Goal: Information Seeking & Learning: Learn about a topic

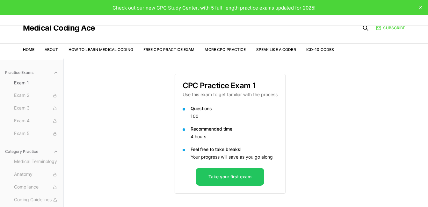
click at [184, 46] on nav "Home About How to Learn Medical Coding Free CPC Practice Exam More CPC Practice…" at bounding box center [178, 50] width 311 height 18
click at [179, 49] on link "Free CPC Practice Exam" at bounding box center [168, 49] width 51 height 5
click at [221, 48] on link "More CPC Practice" at bounding box center [225, 49] width 41 height 5
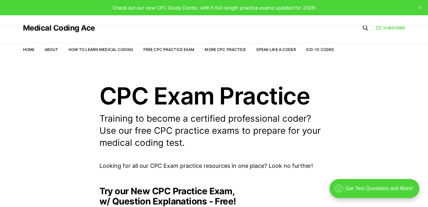
click at [334, 86] on header "CPC Exam Practice Training to become a certified professional coder? Use our fr…" at bounding box center [214, 116] width 428 height 65
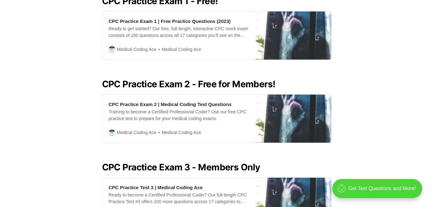
scroll to position [293, 0]
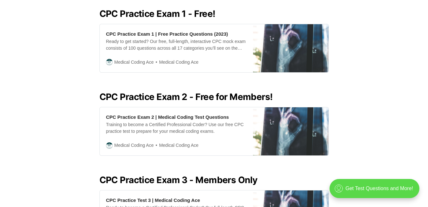
click at [367, 189] on div ".cls-1{fill:none;stroke:currentColor;stroke-linecap:round;stroke-linejoin:round…" at bounding box center [375, 188] width 90 height 19
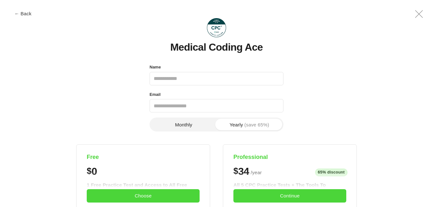
scroll to position [0, 0]
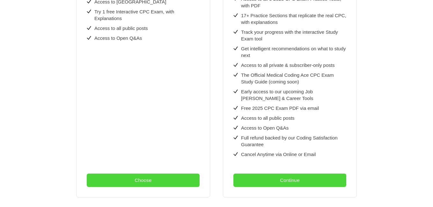
scroll to position [139, 0]
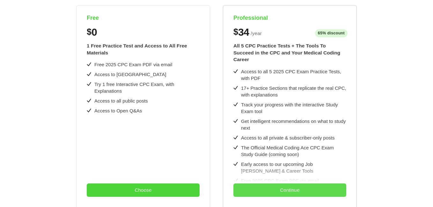
click at [282, 188] on button "Continue" at bounding box center [289, 190] width 113 height 13
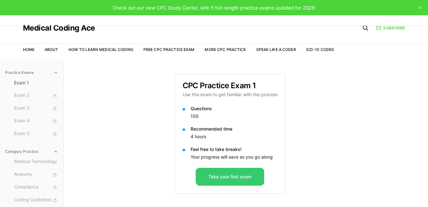
click at [218, 175] on button "Take your first exam" at bounding box center [230, 177] width 69 height 18
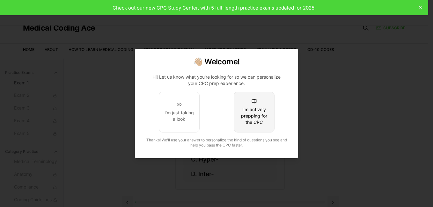
click at [245, 128] on button "I'm actively prepping for the CPC" at bounding box center [254, 112] width 41 height 41
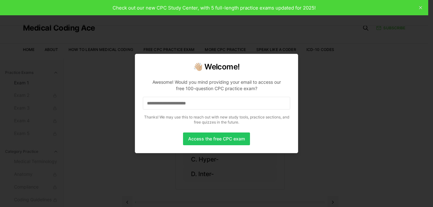
click at [230, 104] on input at bounding box center [216, 103] width 147 height 13
click at [217, 138] on button "Access the free CPC exam" at bounding box center [216, 139] width 67 height 13
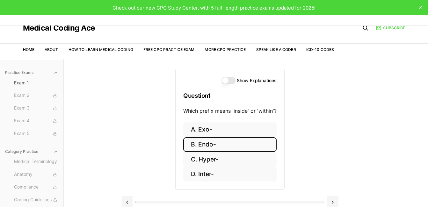
click at [218, 146] on button "B. Endo-" at bounding box center [229, 144] width 93 height 15
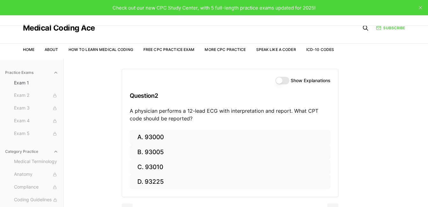
click at [353, 137] on div "Show Explanations Question 2 A physician performs a 12-lead ECG with interpreta…" at bounding box center [246, 162] width 249 height 207
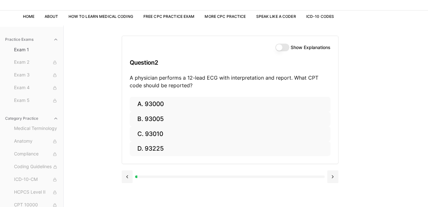
scroll to position [38, 0]
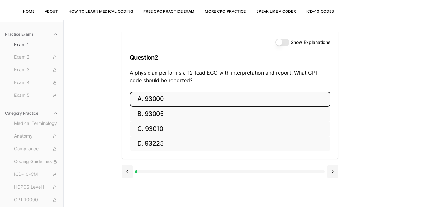
click at [309, 102] on button "A. 93000" at bounding box center [230, 99] width 201 height 15
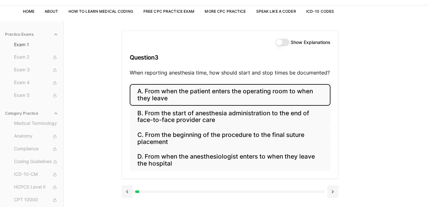
click at [281, 95] on button "A. From when the patient enters the operating room to when they leave" at bounding box center [230, 95] width 201 height 22
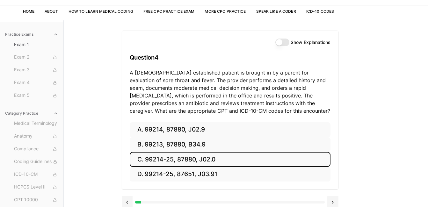
click at [297, 160] on button "C. 99214-25, 87880, J02.0" at bounding box center [230, 159] width 201 height 15
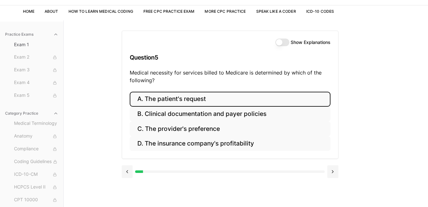
click at [296, 97] on button "A. The patient's request" at bounding box center [230, 99] width 201 height 15
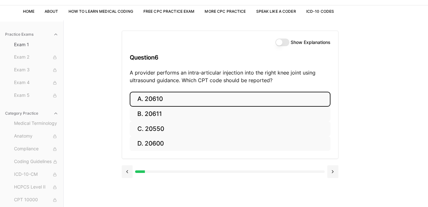
click at [243, 97] on button "A. 20610" at bounding box center [230, 99] width 201 height 15
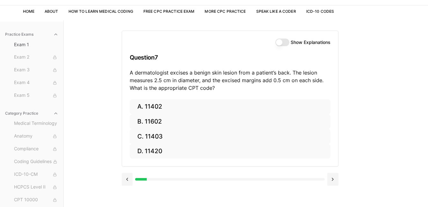
click at [281, 44] on button "Show Explanations" at bounding box center [282, 43] width 14 height 8
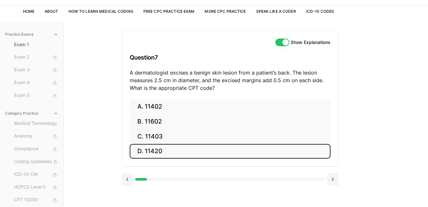
click at [146, 146] on button "D. 11420" at bounding box center [230, 151] width 201 height 15
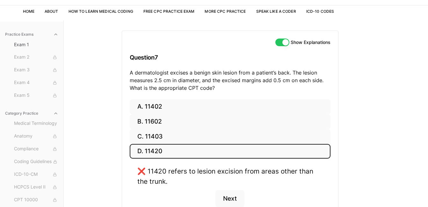
click at [387, 129] on div "Practice Exams Exam 1 Exam 2 Exam 3 Exam 4 Exam 5 Category Practice Medical Ter…" at bounding box center [214, 123] width 428 height 207
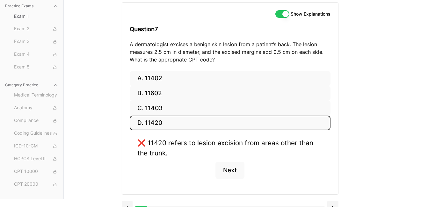
scroll to position [78, 0]
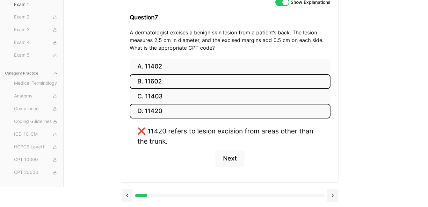
click at [295, 88] on button "B. 11602" at bounding box center [230, 81] width 201 height 15
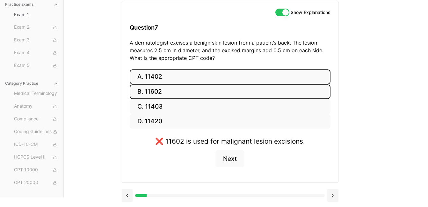
click at [295, 77] on button "A. 11402" at bounding box center [230, 76] width 201 height 15
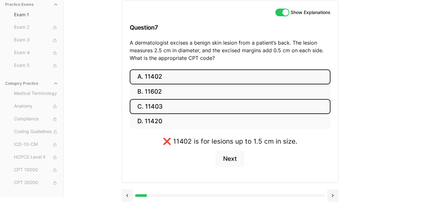
click at [266, 107] on button "C. 11403" at bounding box center [230, 106] width 201 height 15
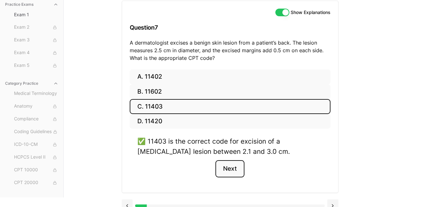
click at [230, 165] on button "Next" at bounding box center [229, 168] width 29 height 17
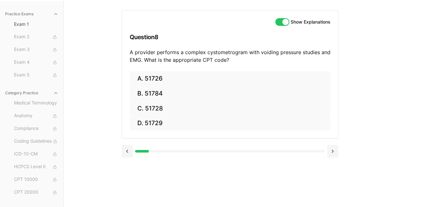
click at [135, 151] on div at bounding box center [53, 151] width 189 height 3
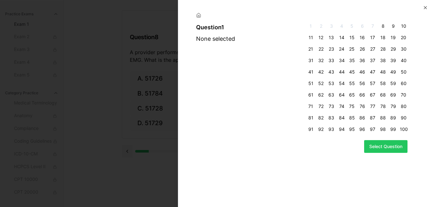
click at [313, 26] on span "1" at bounding box center [311, 26] width 8 height 6
click at [312, 26] on span "1" at bounding box center [311, 26] width 8 height 6
click at [381, 148] on button "Select Question" at bounding box center [385, 146] width 43 height 13
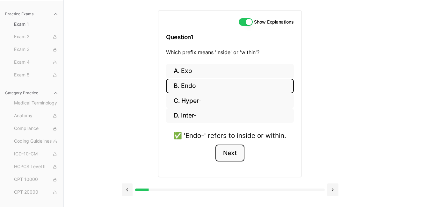
click at [237, 156] on button "Next" at bounding box center [229, 153] width 29 height 17
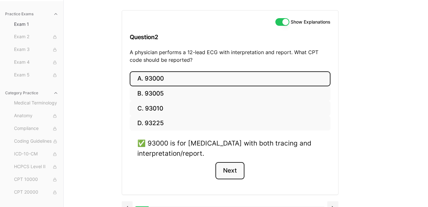
click at [229, 168] on button "Next" at bounding box center [229, 170] width 29 height 17
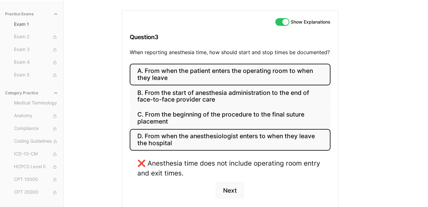
click at [218, 136] on button "D. From when the anesthesiologist enters to when they leave the hospital" at bounding box center [230, 140] width 201 height 22
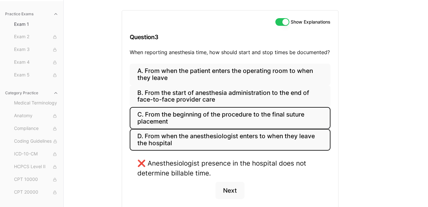
click at [228, 112] on button "C. From the beginning of the procedure to the final suture placement" at bounding box center [230, 118] width 201 height 22
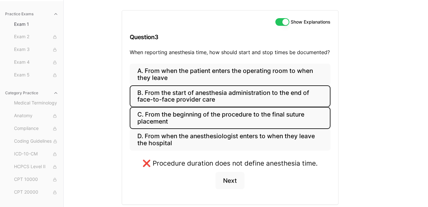
click at [233, 91] on button "B. From the start of anesthesia administration to the end of face-to-face provi…" at bounding box center [230, 96] width 201 height 22
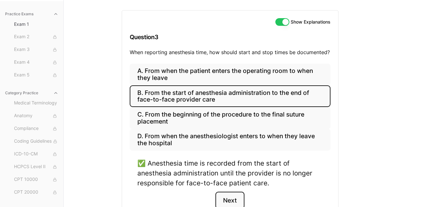
click at [226, 205] on button "Next" at bounding box center [229, 200] width 29 height 17
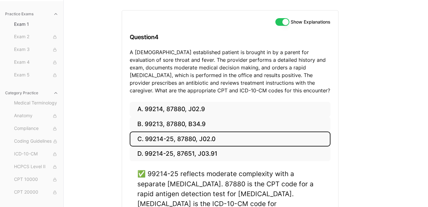
click at [373, 153] on div "Practice Exams Exam 1 Exam 2 Exam 3 Exam 4 Exam 5 Category Practice Medical Ter…" at bounding box center [214, 120] width 428 height 241
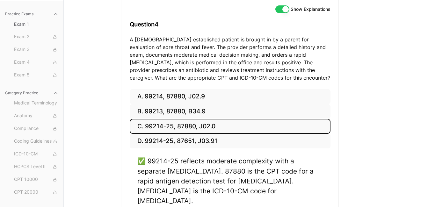
scroll to position [110, 0]
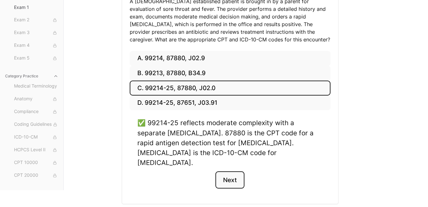
click at [226, 171] on button "Next" at bounding box center [229, 179] width 29 height 17
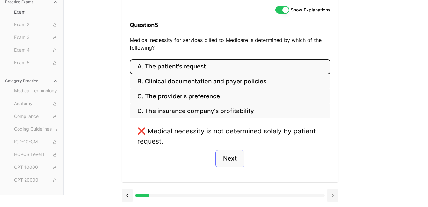
scroll to position [71, 0]
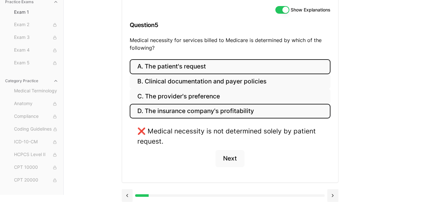
click at [229, 108] on button "D. The insurance company's profitability" at bounding box center [230, 111] width 201 height 15
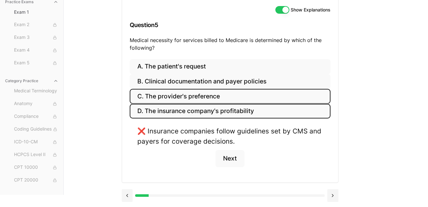
click at [231, 96] on button "C. The provider's preference" at bounding box center [230, 96] width 201 height 15
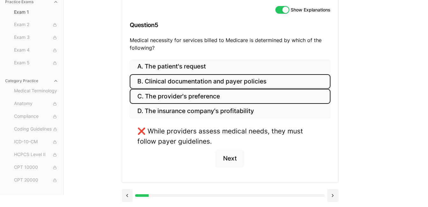
click at [237, 78] on button "B. Clinical documentation and payer policies" at bounding box center [230, 81] width 201 height 15
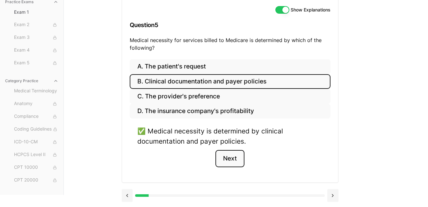
click at [226, 158] on button "Next" at bounding box center [229, 158] width 29 height 17
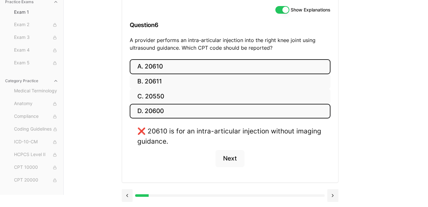
click at [209, 109] on button "D. 20600" at bounding box center [230, 111] width 201 height 15
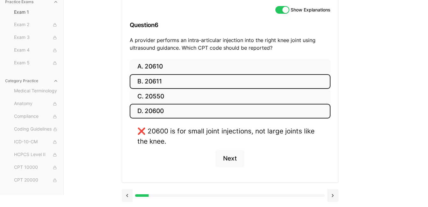
click at [215, 82] on button "B. 20611" at bounding box center [230, 81] width 201 height 15
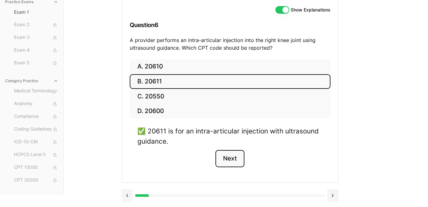
click at [230, 158] on button "Next" at bounding box center [229, 158] width 29 height 17
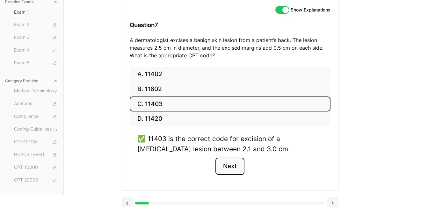
click at [230, 158] on button "Next" at bounding box center [229, 166] width 29 height 17
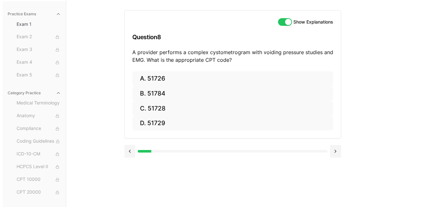
scroll to position [59, 0]
click at [236, 155] on div at bounding box center [230, 151] width 217 height 13
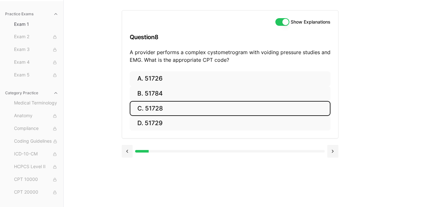
click at [212, 111] on button "C. 51728" at bounding box center [230, 108] width 201 height 15
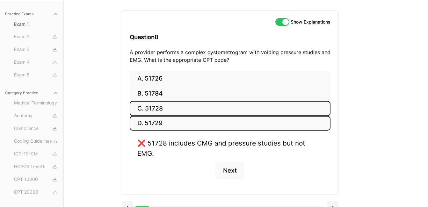
click at [197, 128] on button "D. 51729" at bounding box center [230, 123] width 201 height 15
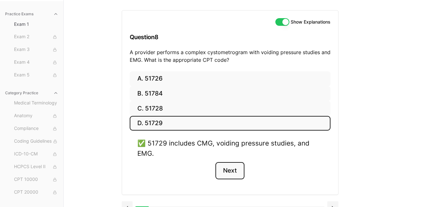
click at [233, 168] on button "Next" at bounding box center [229, 170] width 29 height 17
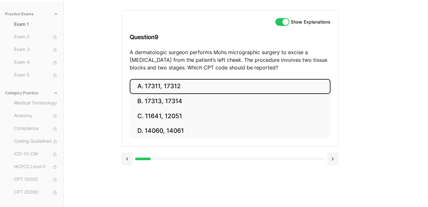
click at [222, 91] on button "A. 17311, 17312" at bounding box center [230, 86] width 201 height 15
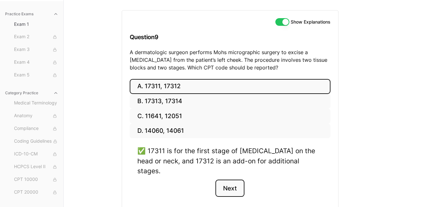
click at [231, 180] on button "Next" at bounding box center [229, 188] width 29 height 17
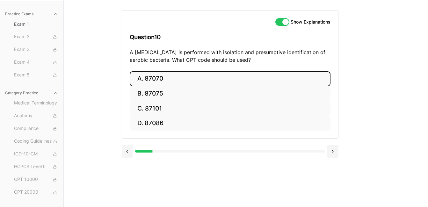
click at [193, 83] on button "A. 87070" at bounding box center [230, 78] width 201 height 15
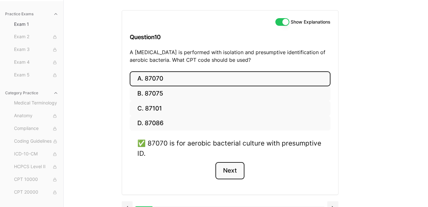
click at [229, 167] on button "Next" at bounding box center [229, 170] width 29 height 17
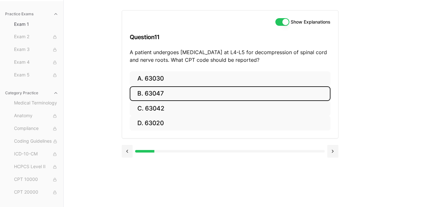
click at [193, 98] on button "B. 63047" at bounding box center [230, 93] width 201 height 15
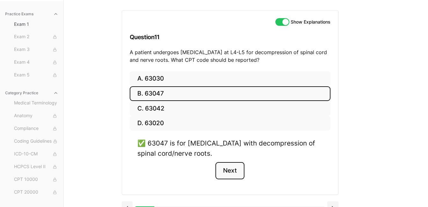
click at [233, 178] on button "Next" at bounding box center [229, 170] width 29 height 17
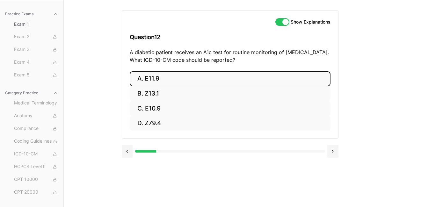
click at [270, 72] on button "A. E11.9" at bounding box center [230, 78] width 201 height 15
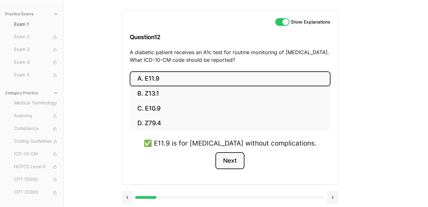
click at [231, 159] on button "Next" at bounding box center [229, 160] width 29 height 17
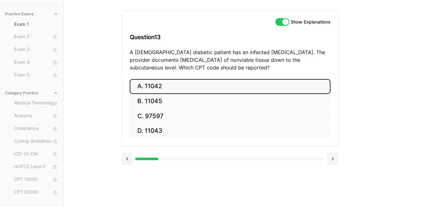
click at [241, 90] on button "A. 11042" at bounding box center [230, 86] width 201 height 15
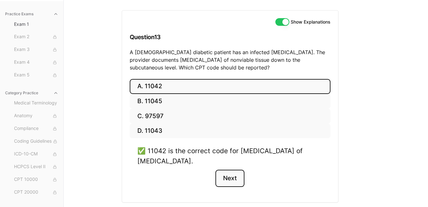
click at [231, 180] on button "Next" at bounding box center [229, 178] width 29 height 17
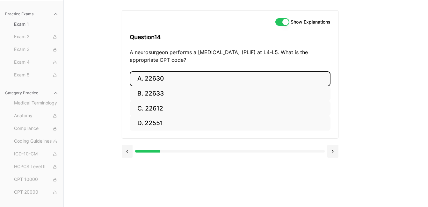
click at [237, 76] on button "A. 22630" at bounding box center [230, 78] width 201 height 15
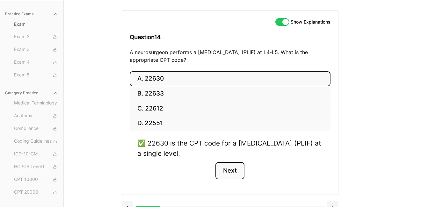
click at [222, 169] on button "Next" at bounding box center [229, 170] width 29 height 17
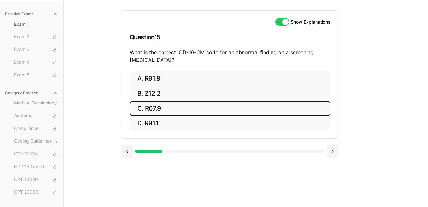
click at [200, 114] on button "C. R07.9" at bounding box center [230, 108] width 201 height 15
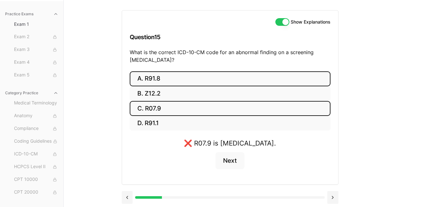
click at [211, 81] on button "A. R91.8" at bounding box center [230, 78] width 201 height 15
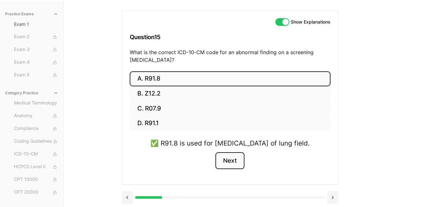
click at [222, 169] on button "Next" at bounding box center [229, 160] width 29 height 17
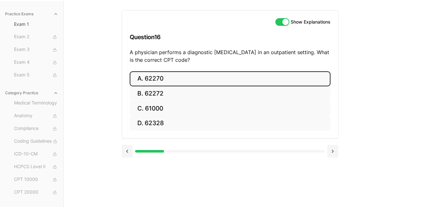
click at [141, 80] on button "A. 62270" at bounding box center [230, 78] width 201 height 15
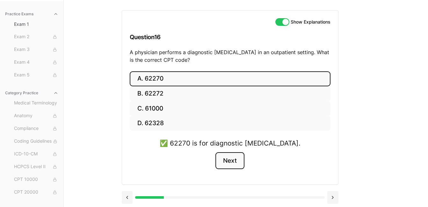
click at [239, 156] on button "Next" at bounding box center [229, 160] width 29 height 17
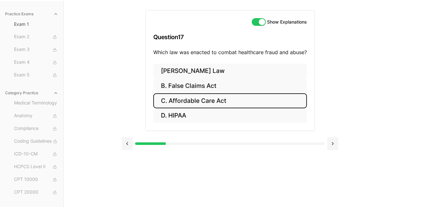
click at [240, 102] on button "C. Affordable Care Act" at bounding box center [230, 100] width 154 height 15
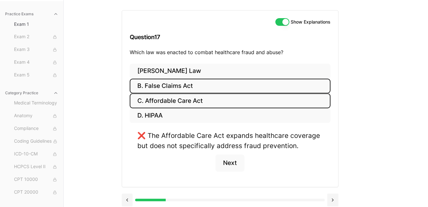
click at [237, 80] on button "B. False Claims Act" at bounding box center [230, 86] width 201 height 15
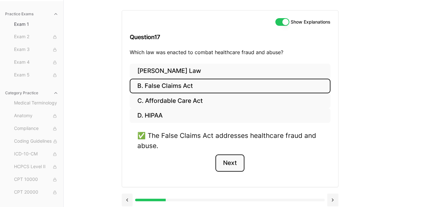
click at [238, 163] on button "Next" at bounding box center [229, 163] width 29 height 17
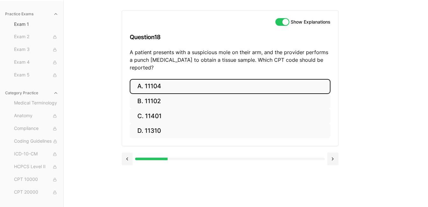
click at [228, 79] on button "A. 11104" at bounding box center [230, 86] width 201 height 15
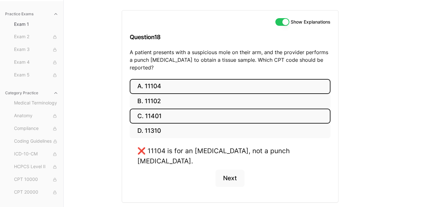
click at [223, 109] on button "C. 11401" at bounding box center [230, 116] width 201 height 15
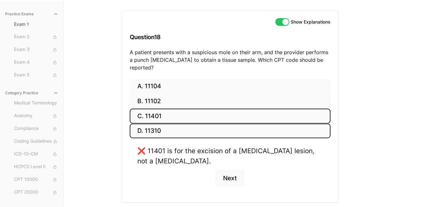
click at [205, 124] on button "D. 11310" at bounding box center [230, 131] width 201 height 15
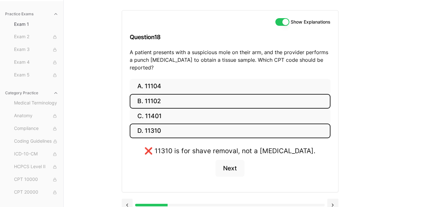
click at [214, 99] on button "B. 11102" at bounding box center [230, 101] width 201 height 15
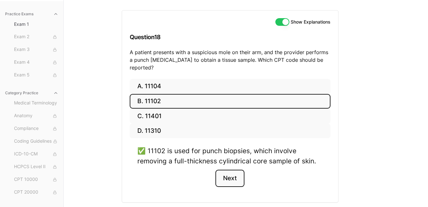
click at [218, 170] on button "Next" at bounding box center [229, 178] width 29 height 17
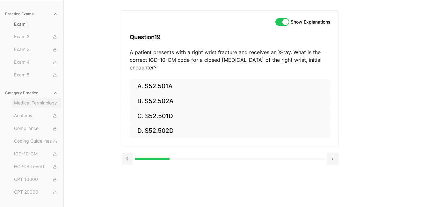
click at [36, 105] on span "Medical Terminology" at bounding box center [36, 103] width 44 height 7
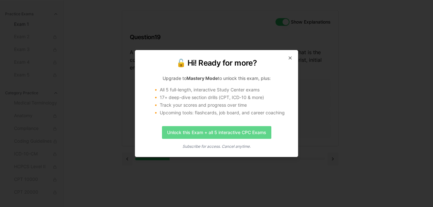
click at [183, 137] on link "Unlock this Exam + all 5 interactive CPC Exams" at bounding box center [216, 132] width 109 height 13
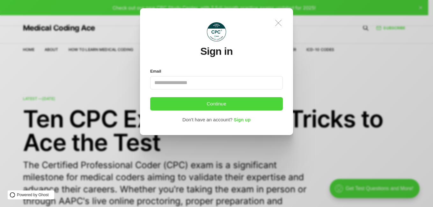
click at [277, 25] on icon ".a{fill:none;stroke:currentColor;stroke-linecap:round;stroke-linejoin:round;str…" at bounding box center [278, 23] width 14 height 14
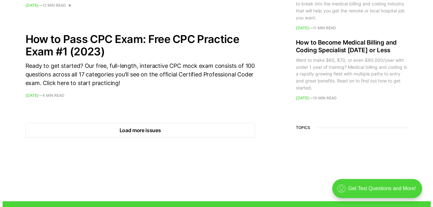
scroll to position [982, 0]
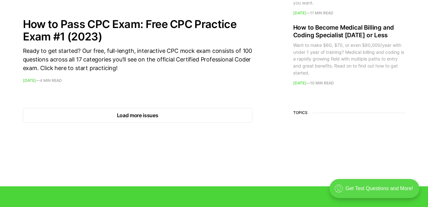
click at [351, 188] on div ".cls-1{fill:none;stroke:currentColor;stroke-linecap:round;stroke-linejoin:round…" at bounding box center [375, 188] width 90 height 19
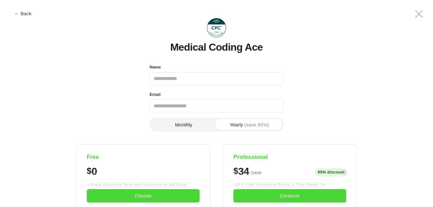
scroll to position [0, 0]
